Goal: Information Seeking & Learning: Learn about a topic

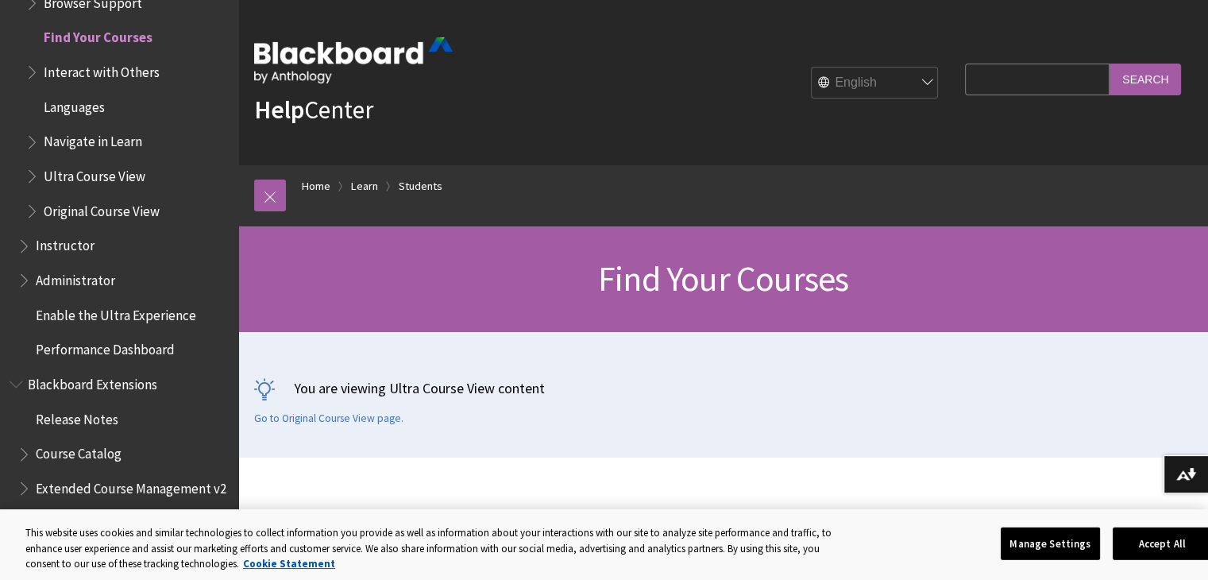
click at [1067, 86] on input "Search Query" at bounding box center [1037, 79] width 145 height 31
type input "virtual"
click at [1122, 79] on input "Search" at bounding box center [1145, 79] width 71 height 31
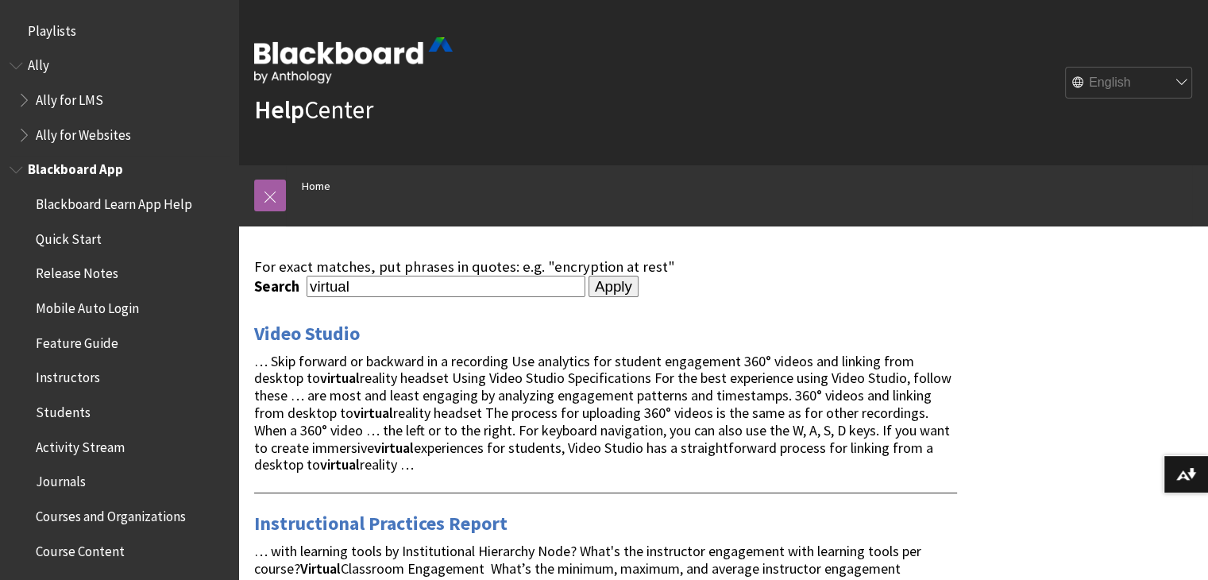
click at [73, 414] on span "Students" at bounding box center [63, 409] width 55 height 21
